Goal: Task Accomplishment & Management: Manage account settings

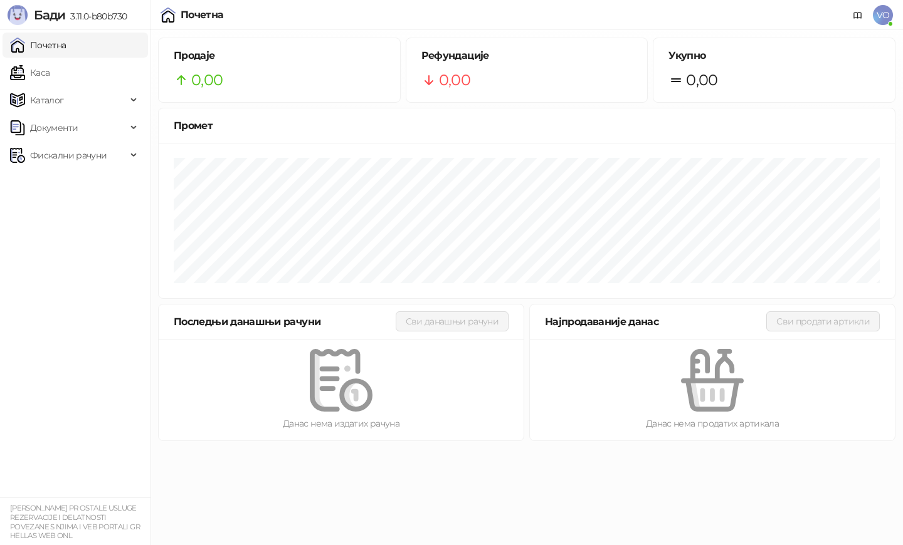
click at [884, 17] on span "VO" at bounding box center [883, 15] width 20 height 20
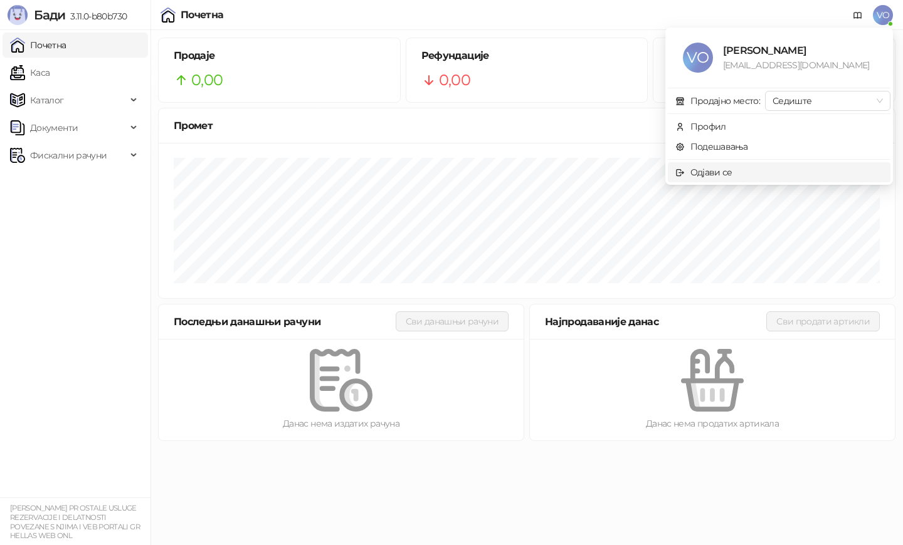
click at [718, 171] on div "Одјави се" at bounding box center [711, 172] width 42 height 14
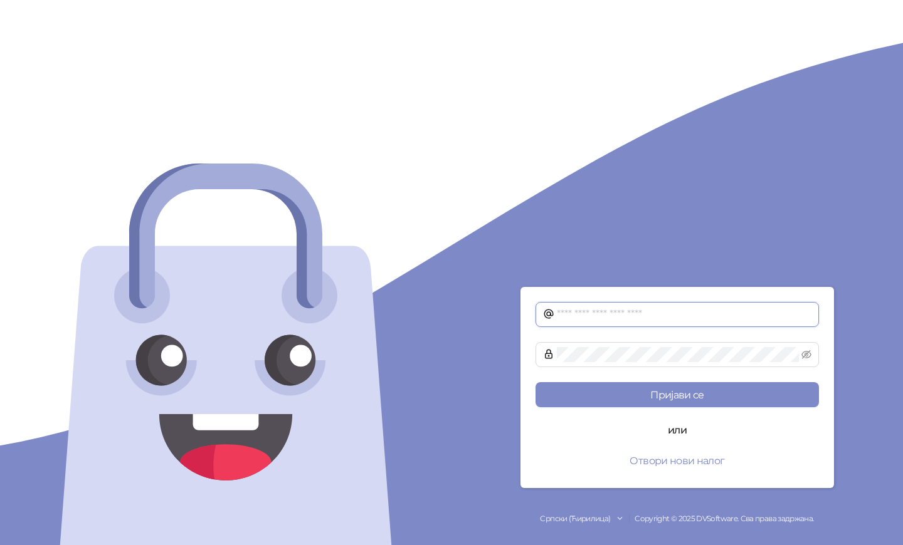
click at [622, 316] on input "text" at bounding box center [684, 314] width 254 height 15
paste input "**********"
type input "**********"
click at [582, 343] on span at bounding box center [676, 354] width 283 height 25
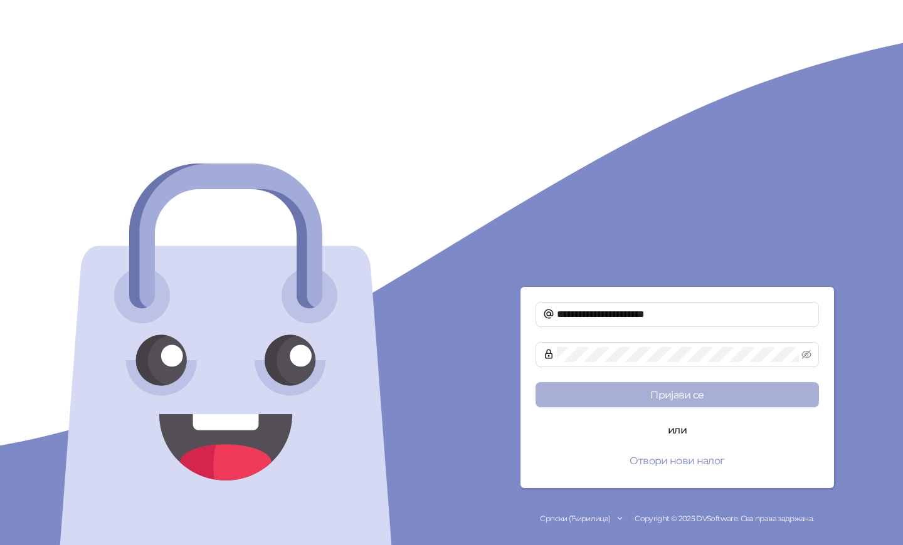
click at [634, 399] on button "Пријави се" at bounding box center [676, 394] width 283 height 25
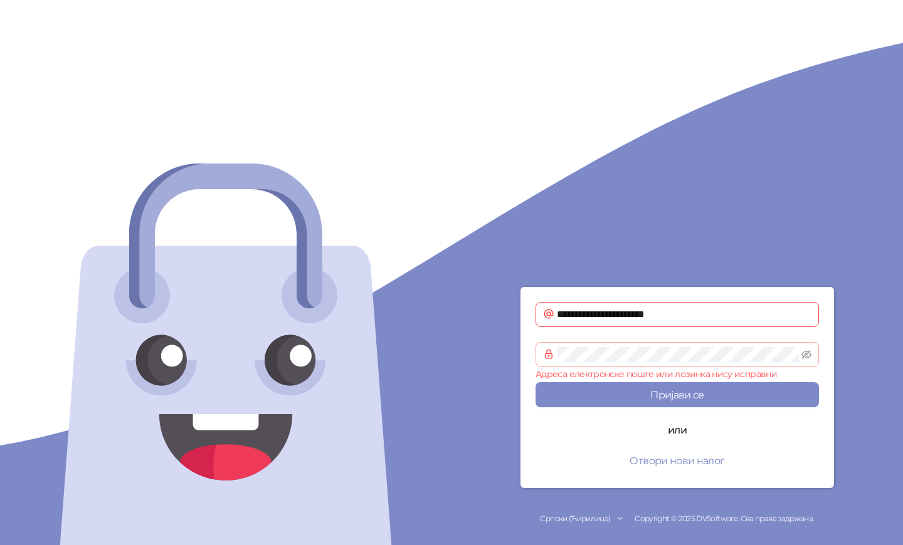
click at [611, 363] on span at bounding box center [676, 354] width 283 height 25
click at [611, 362] on span at bounding box center [676, 354] width 283 height 25
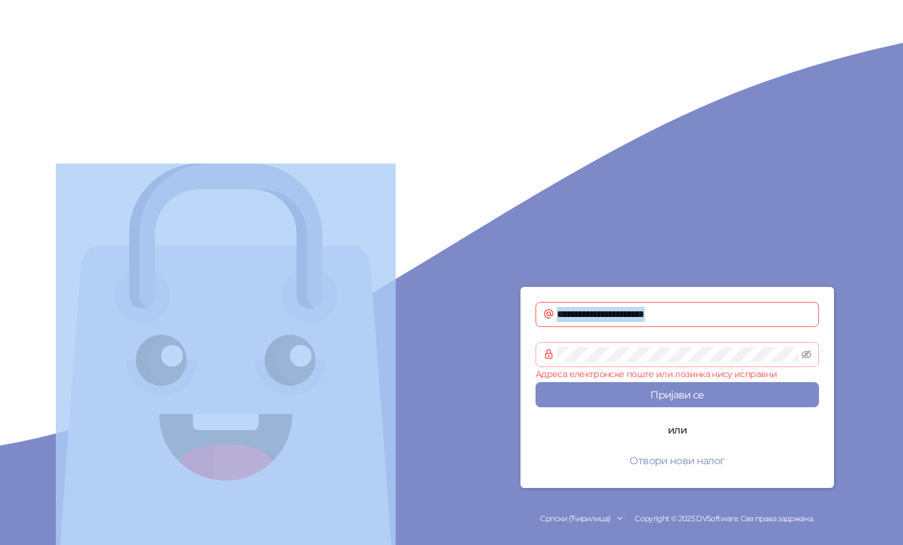
click at [611, 362] on span at bounding box center [676, 354] width 283 height 25
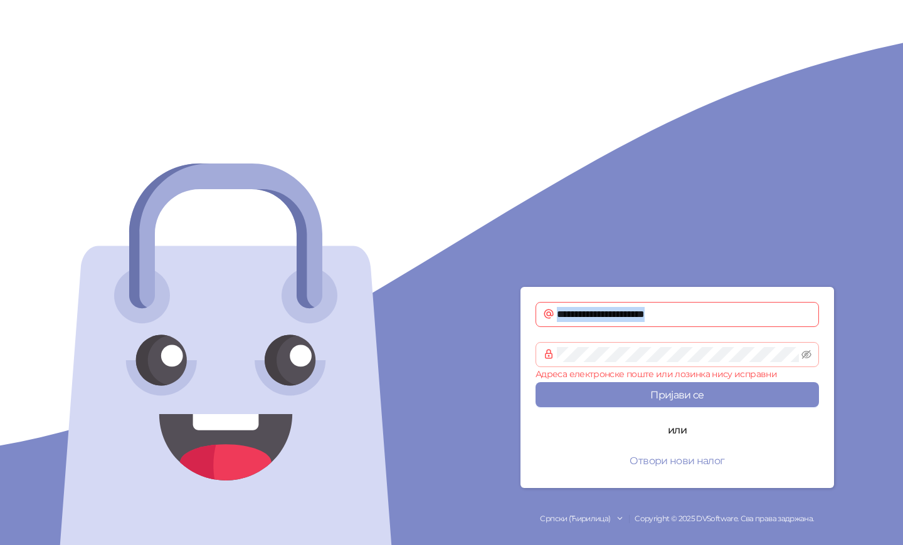
click at [611, 362] on span at bounding box center [676, 354] width 283 height 25
click at [547, 357] on span at bounding box center [676, 354] width 283 height 25
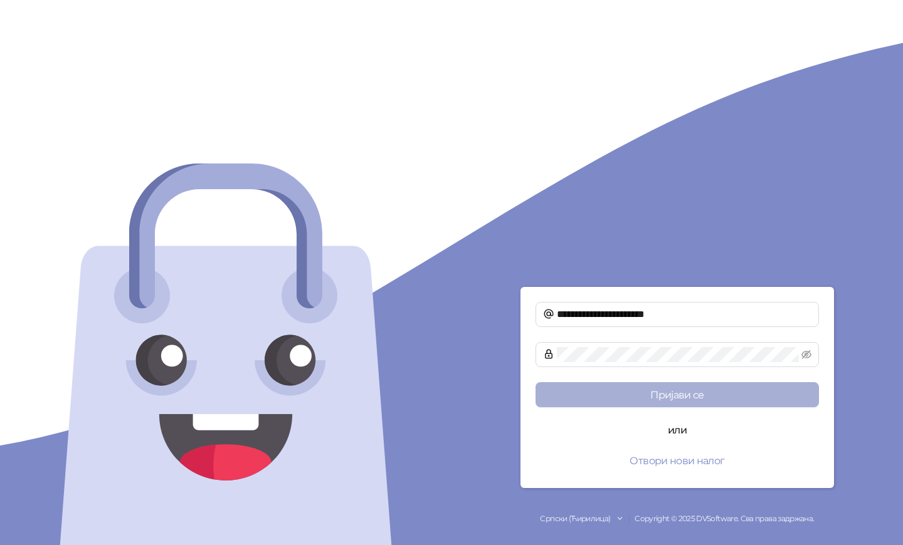
click at [630, 400] on button "Пријави се" at bounding box center [676, 394] width 283 height 25
